Goal: Check status: Check status

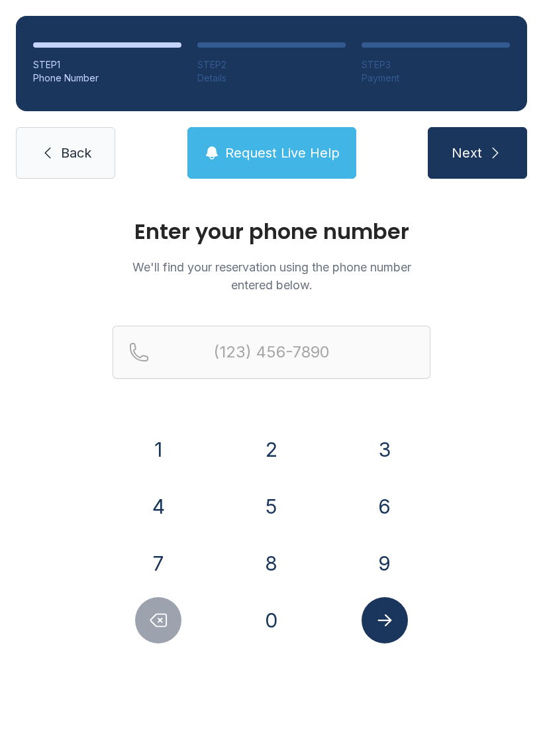
click at [267, 556] on button "8" at bounding box center [271, 563] width 46 height 46
click at [277, 612] on button "0" at bounding box center [271, 620] width 46 height 46
click at [159, 502] on button "4" at bounding box center [158, 506] width 46 height 46
click at [277, 504] on button "5" at bounding box center [271, 506] width 46 height 46
click at [154, 449] on button "1" at bounding box center [158, 449] width 46 height 46
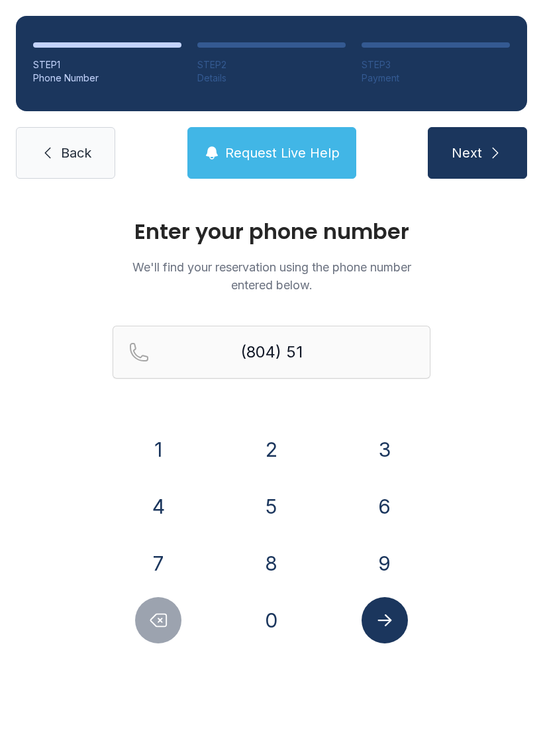
click at [378, 450] on button "3" at bounding box center [384, 449] width 46 height 46
click at [163, 508] on button "4" at bounding box center [158, 506] width 46 height 46
click at [273, 568] on button "8" at bounding box center [271, 563] width 46 height 46
click at [274, 621] on button "0" at bounding box center [271, 620] width 46 height 46
click at [279, 565] on button "8" at bounding box center [271, 563] width 46 height 46
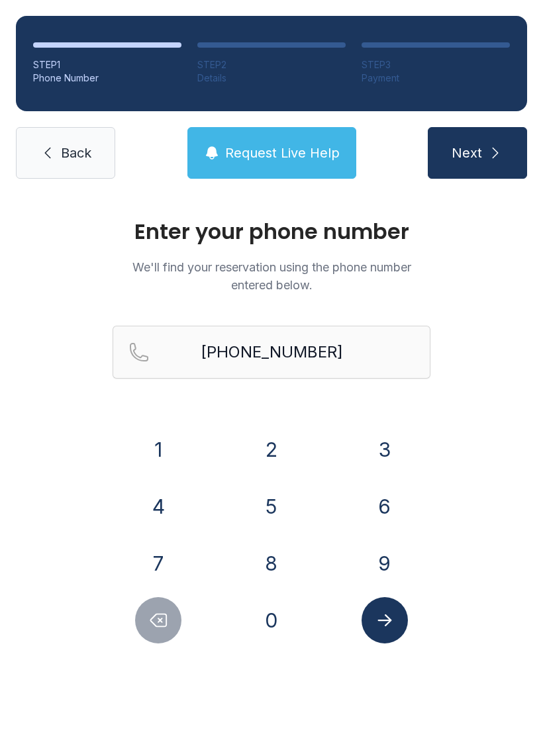
click at [384, 619] on icon "Submit lookup form" at bounding box center [385, 620] width 20 height 20
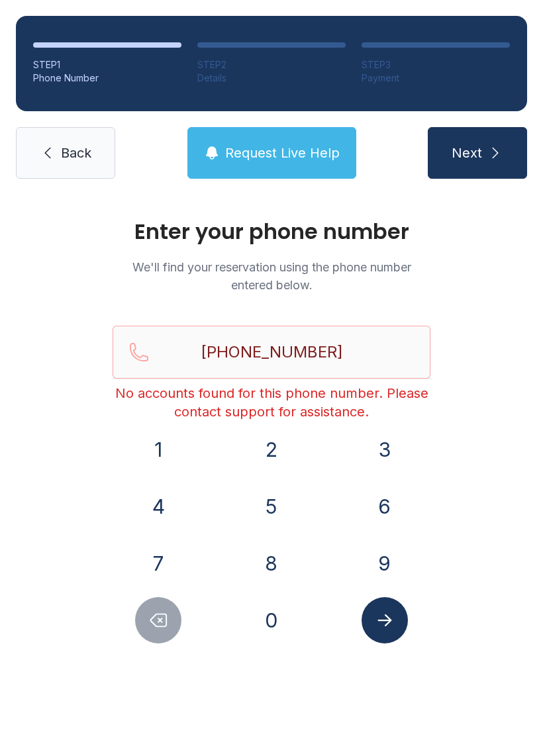
click at [486, 156] on button "Next" at bounding box center [476, 153] width 99 height 52
click at [343, 357] on input "[PHONE_NUMBER]" at bounding box center [271, 352] width 318 height 53
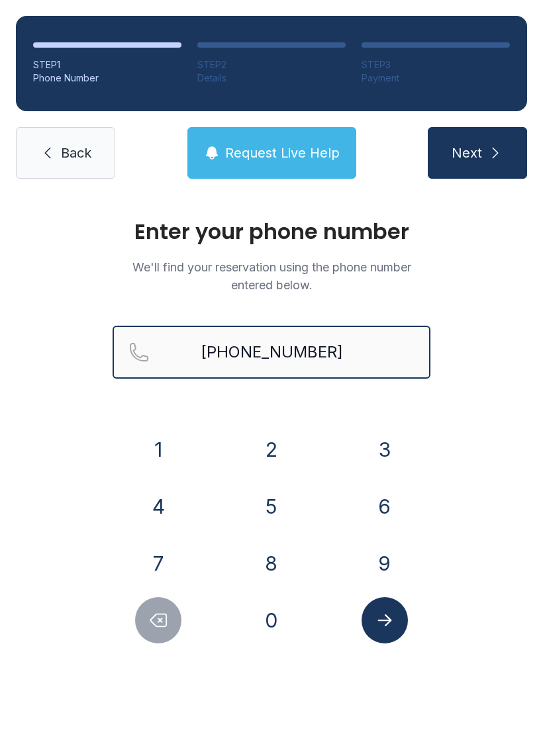
click at [476, 153] on button "Next" at bounding box center [476, 153] width 99 height 52
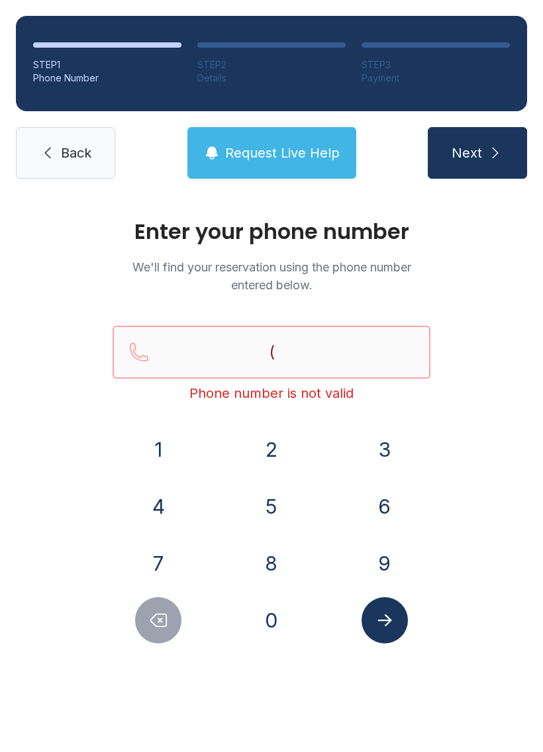
type input "("
click at [68, 166] on link "Back" at bounding box center [65, 153] width 99 height 52
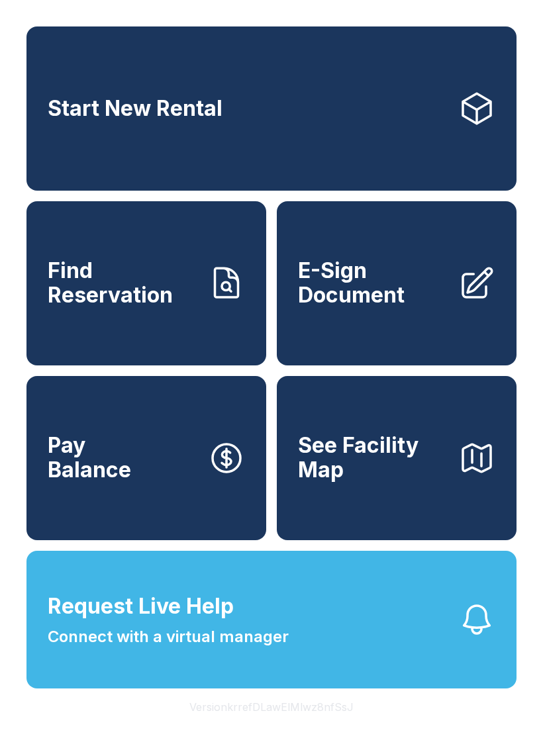
click at [160, 502] on button "Pay Balance" at bounding box center [146, 458] width 240 height 164
